Goal: Use online tool/utility

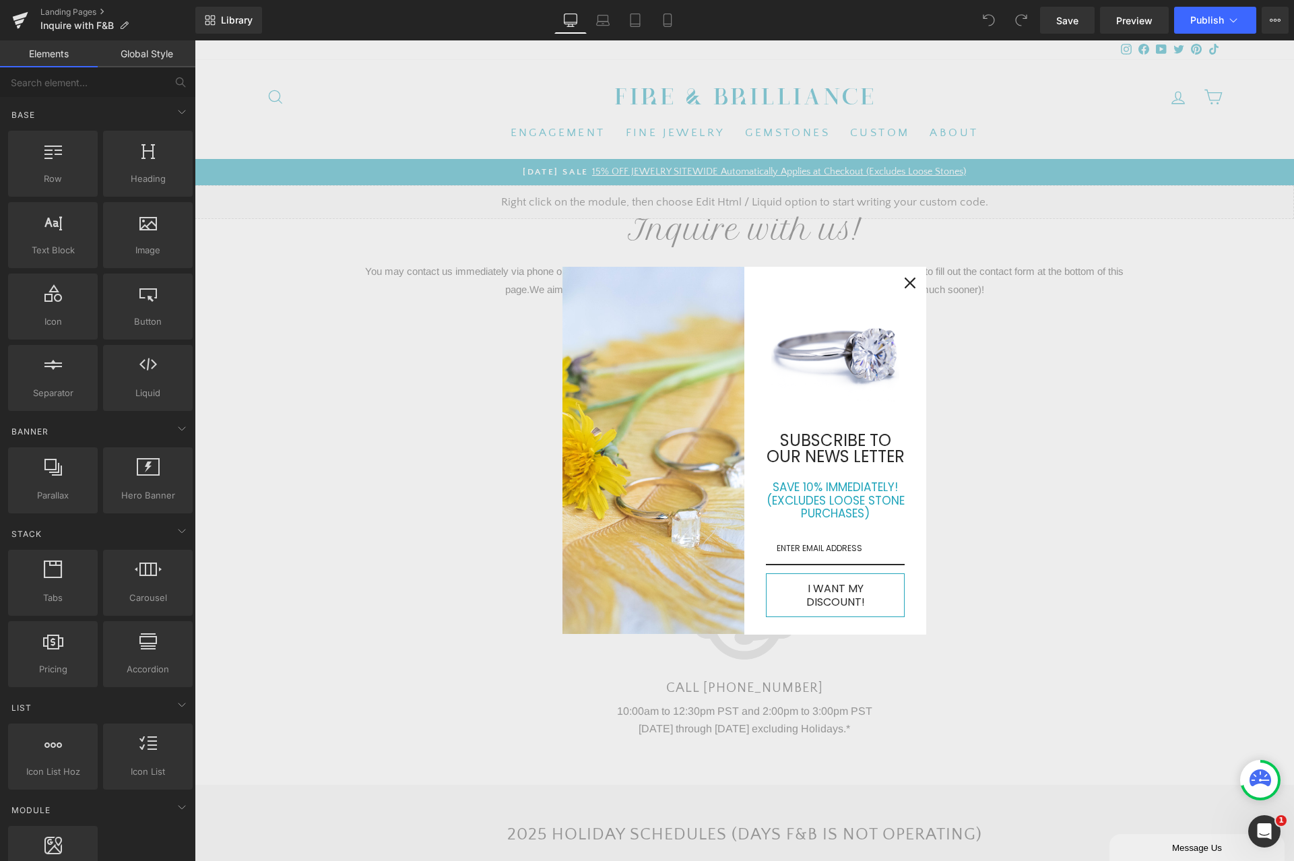
click at [905, 287] on icon "close icon" at bounding box center [910, 283] width 11 height 11
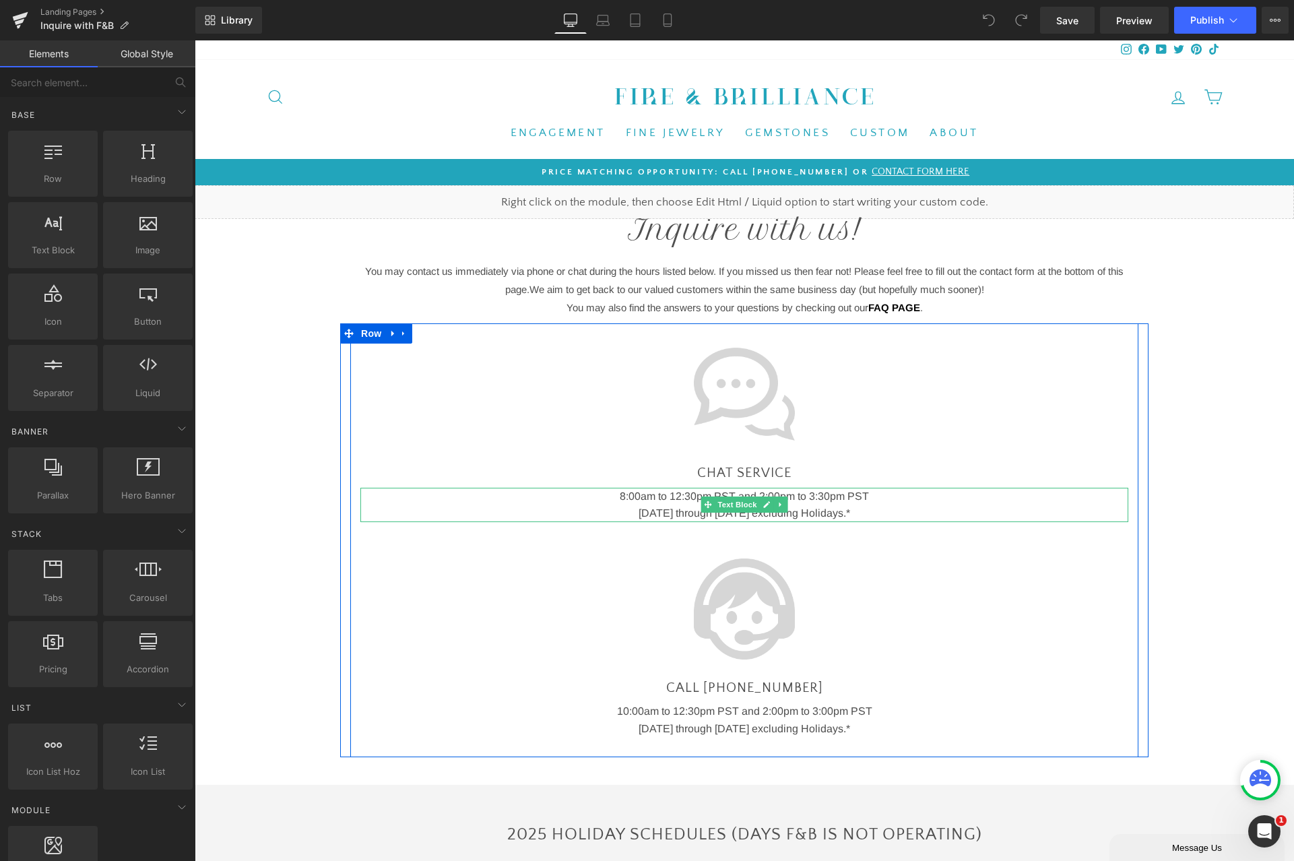
click at [628, 496] on p "8:00am to 12:3 0pm PST and 2:00pm to 3:30pm PST" at bounding box center [744, 497] width 701 height 18
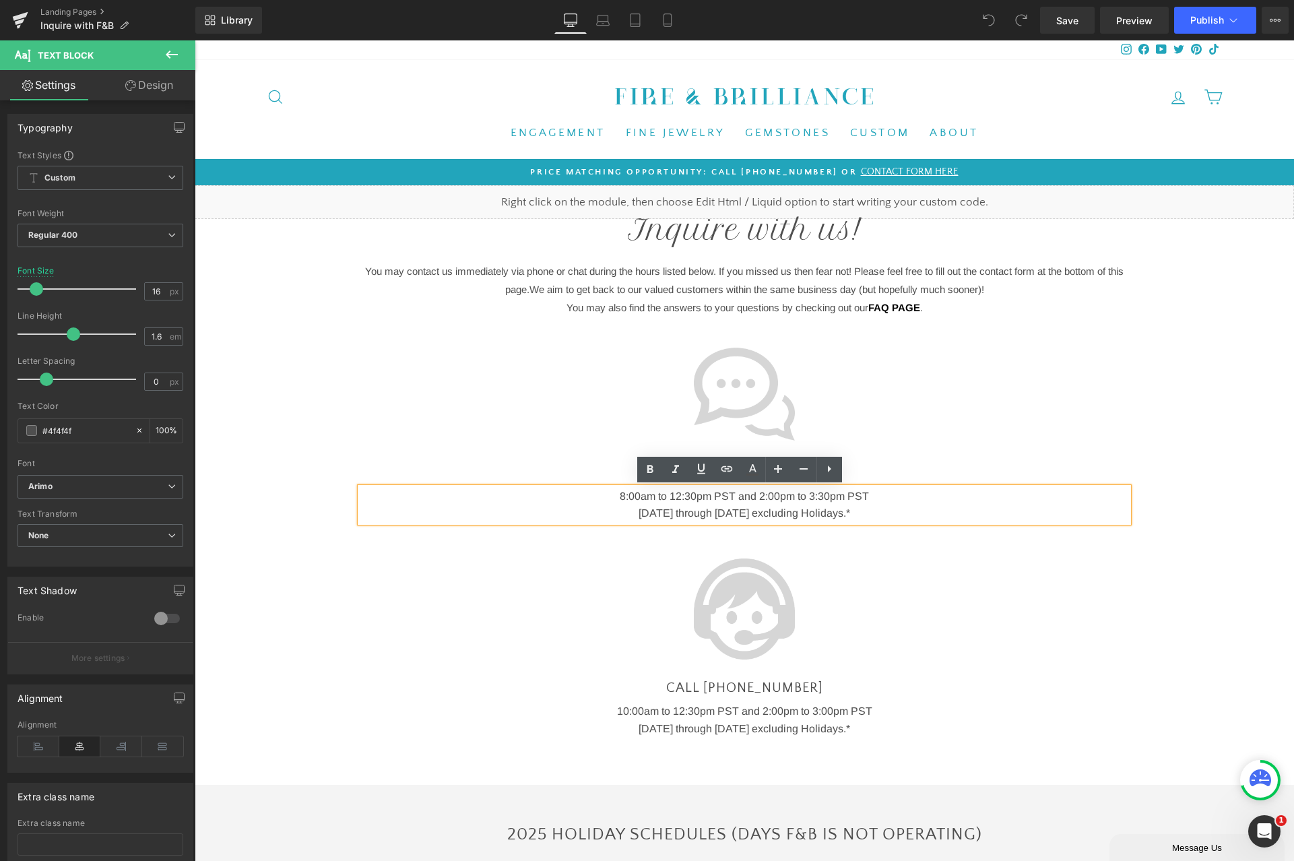
click at [625, 494] on p "8:00am to 12:3 0pm PST and 2:00pm to 3:30pm PST" at bounding box center [744, 497] width 701 height 18
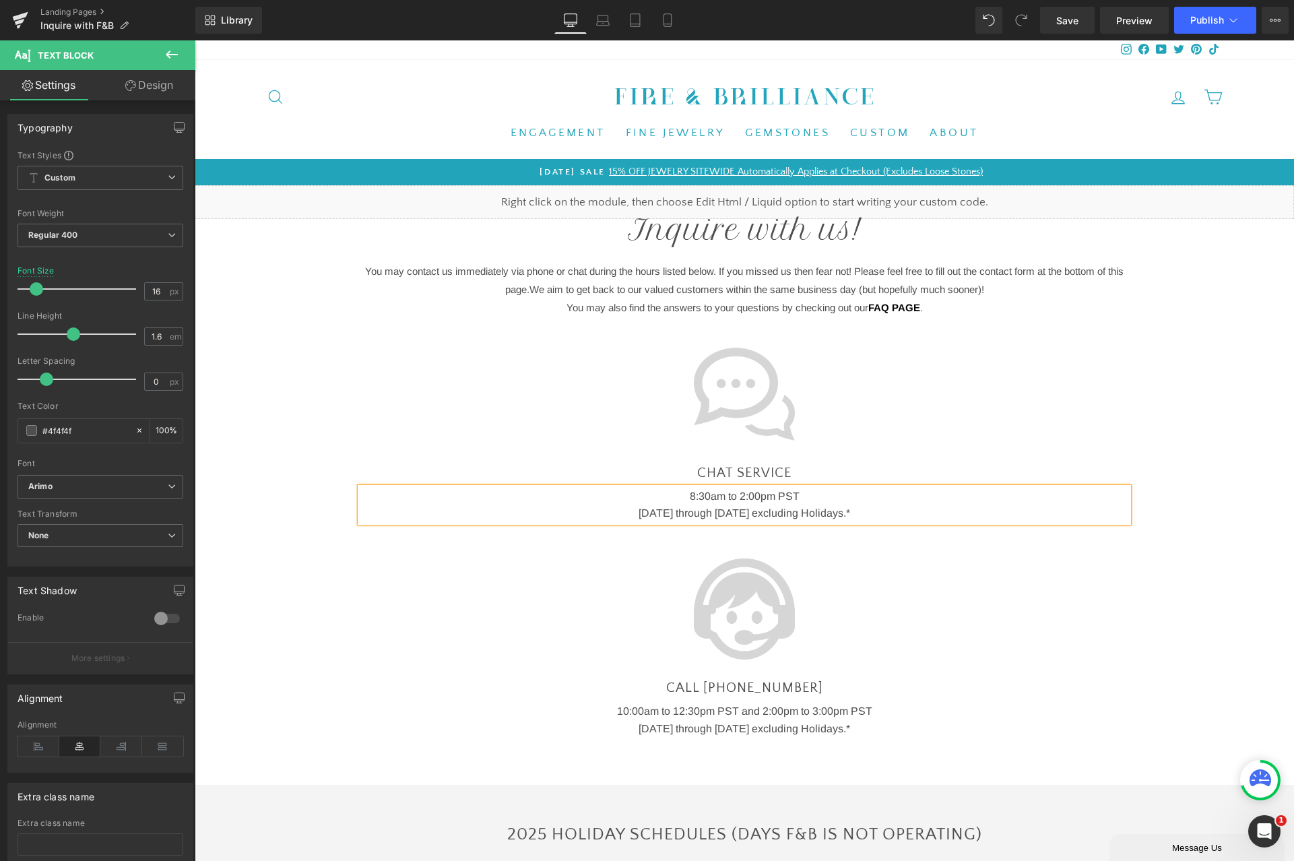
click at [1148, 655] on div "Liquid Inquire with us! Heading Row You may contact us immediately via phone or…" at bounding box center [744, 740] width 1099 height 1110
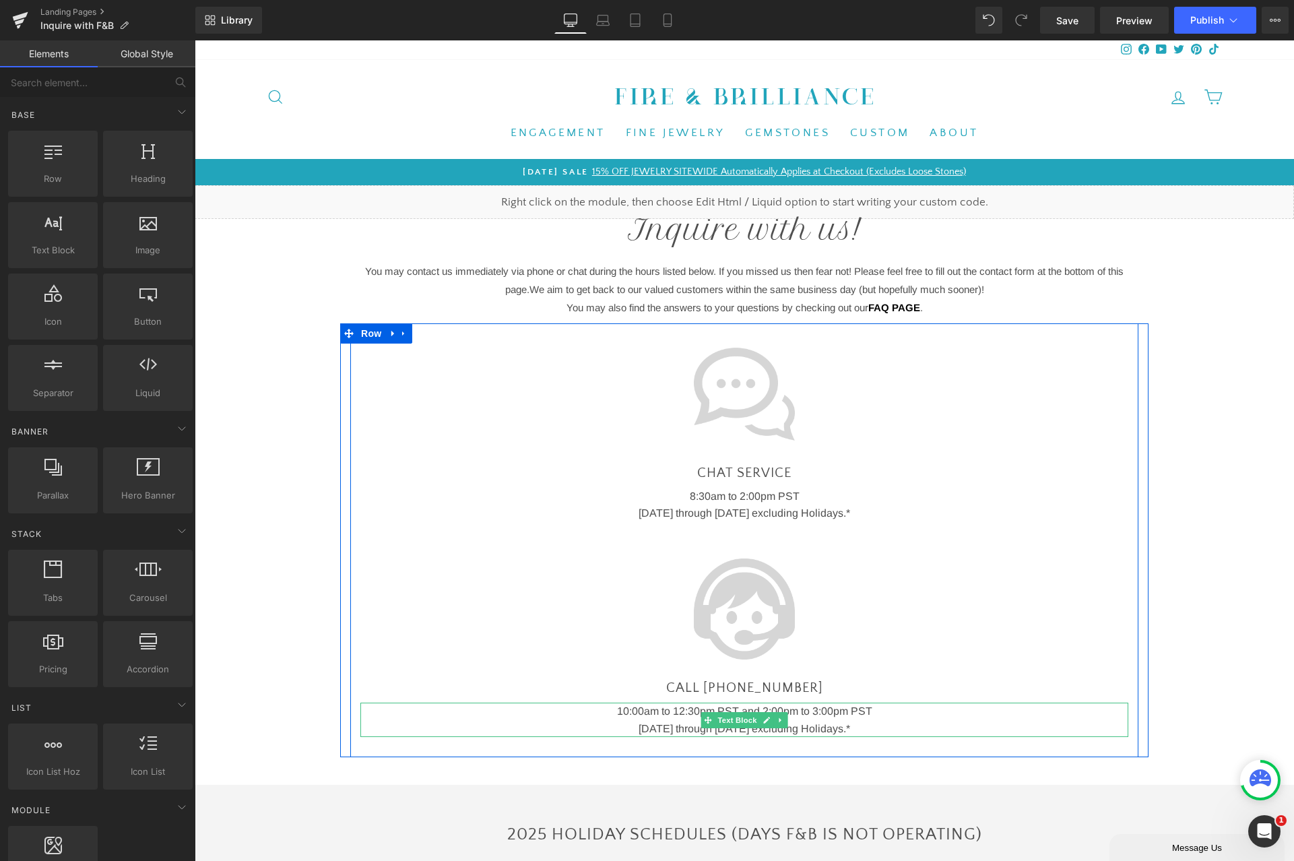
click at [622, 712] on p "10:00am to 12:30pm PST and 2:00pm to 3:00pm PST" at bounding box center [744, 712] width 701 height 18
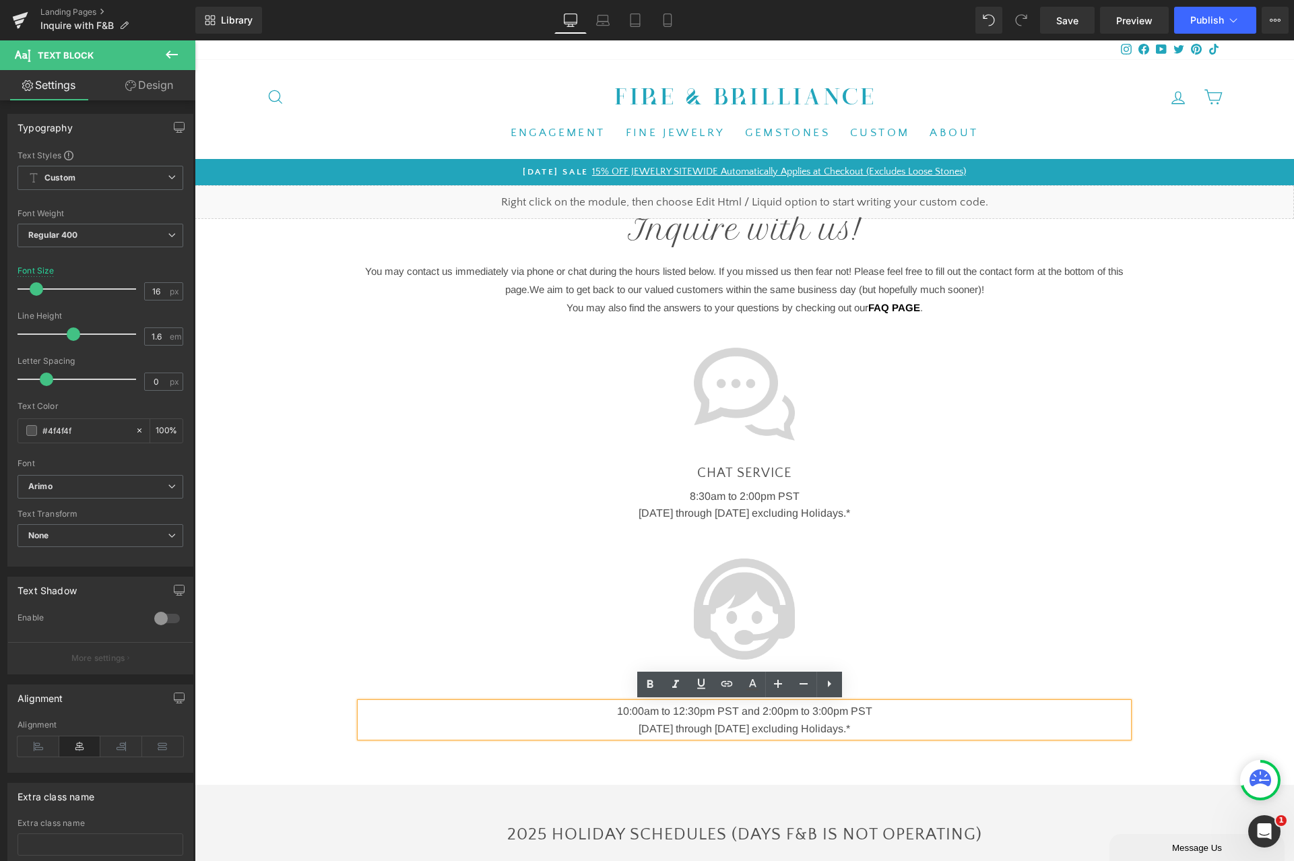
click at [673, 707] on p "10:00am to 12:30pm PST and 2:00pm to 3:00pm PST" at bounding box center [744, 712] width 701 height 18
click at [1214, 592] on div "Liquid Inquire with us! Heading Row You may contact us immediately via phone or…" at bounding box center [744, 740] width 1099 height 1110
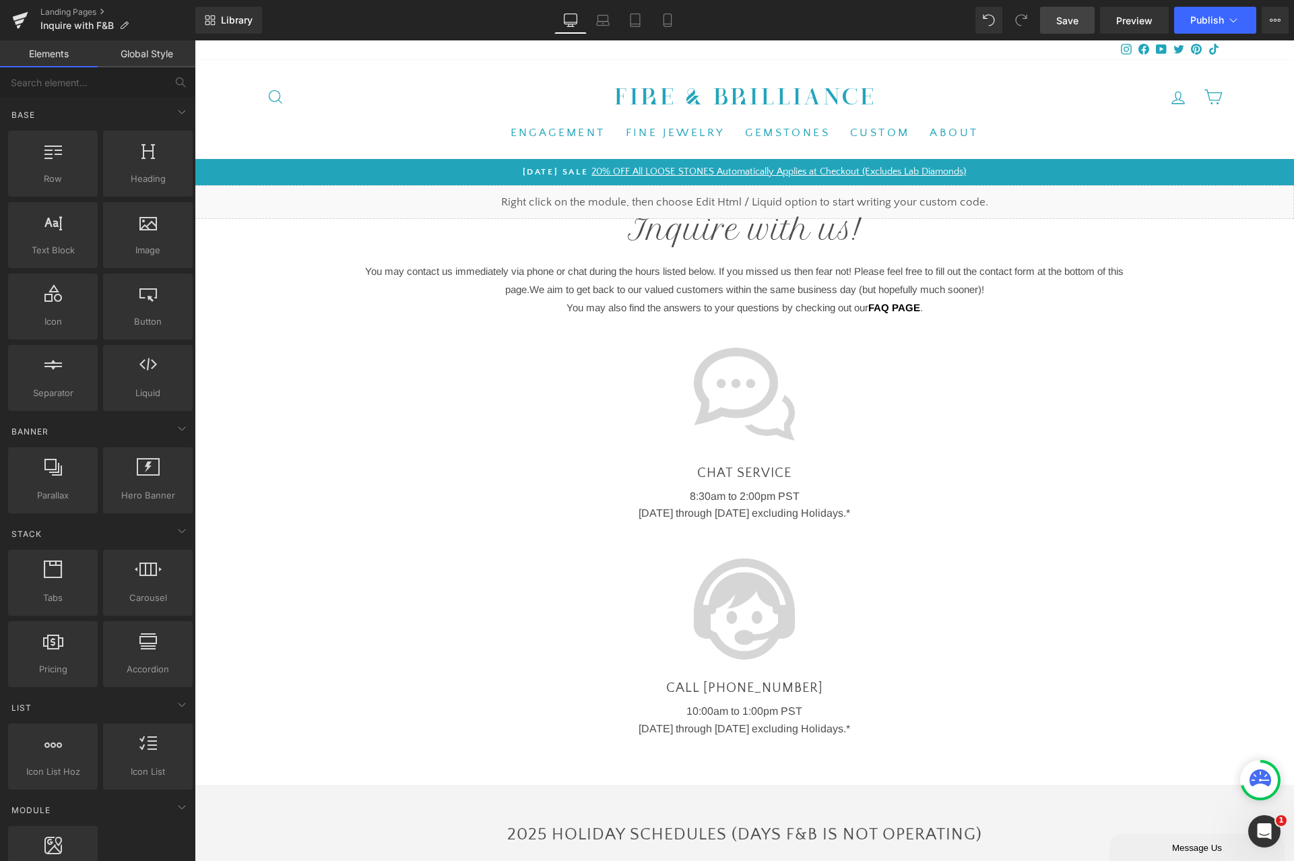
click at [1068, 24] on span "Save" at bounding box center [1067, 20] width 22 height 14
click at [1210, 20] on span "Publish" at bounding box center [1207, 20] width 34 height 11
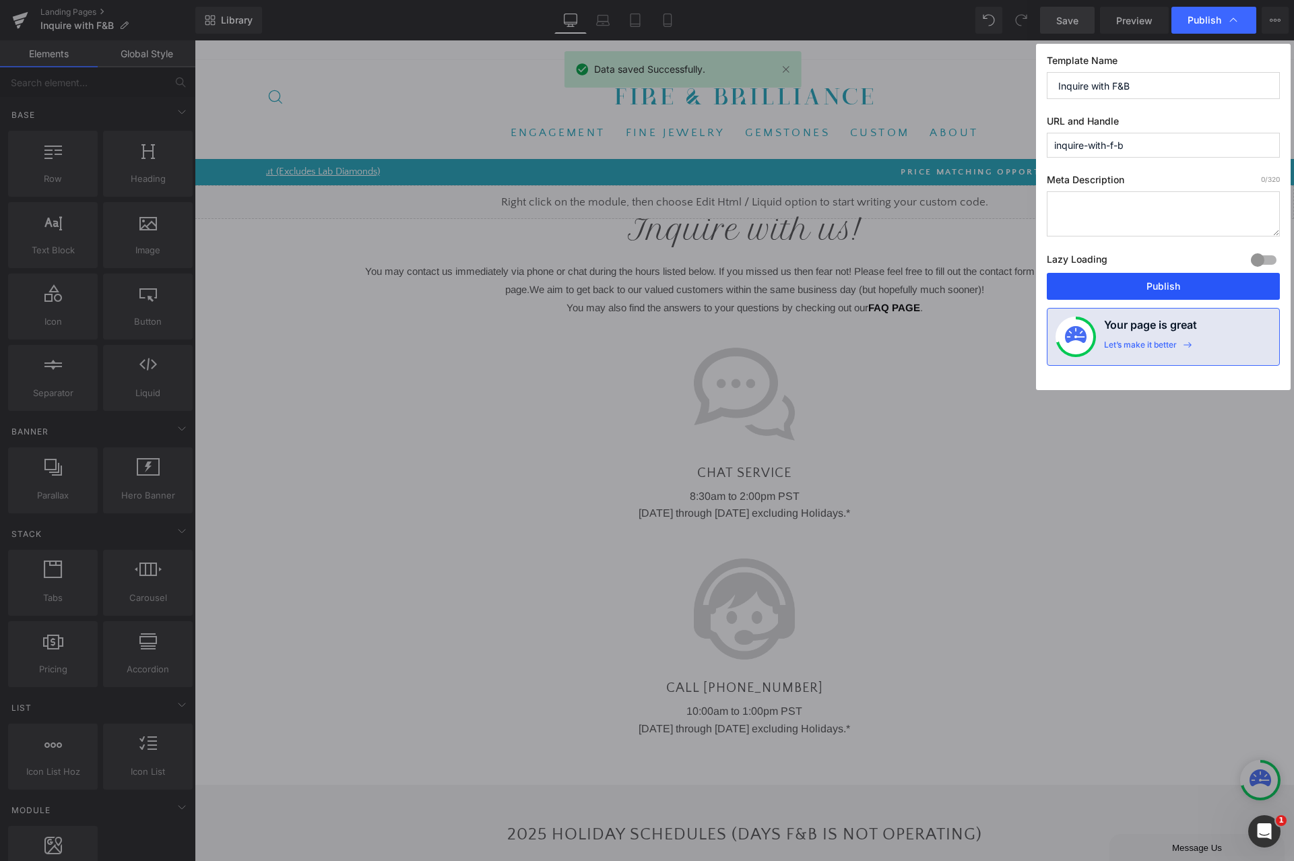
click at [1154, 280] on button "Publish" at bounding box center [1163, 286] width 233 height 27
